Goal: Navigation & Orientation: Find specific page/section

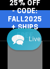
select select "**********"
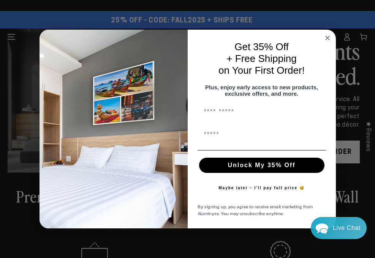
click at [50, 33] on circle "Close dialog" at bounding box center [327, 37] width 9 height 9
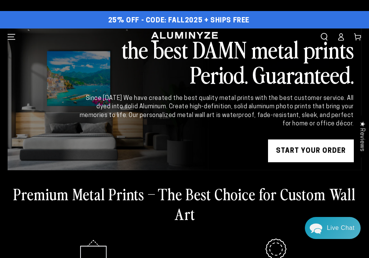
click at [15, 38] on icon "Menu" at bounding box center [12, 37] width 8 height 8
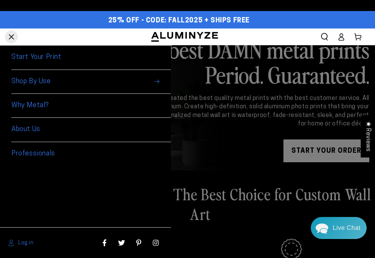
click at [46, 69] on span "Shop By Use" at bounding box center [90, 82] width 159 height 24
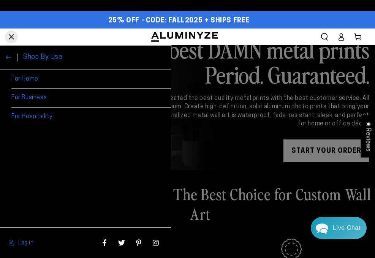
click at [46, 69] on link "For Home" at bounding box center [90, 79] width 159 height 19
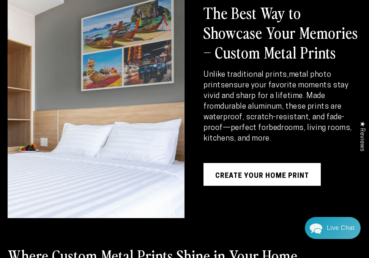
scroll to position [452, 0]
